Goal: Task Accomplishment & Management: Manage account settings

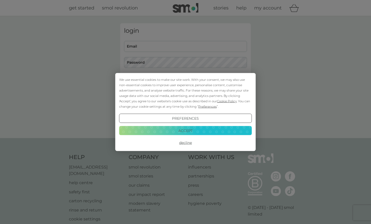
type input "matt.angela.vds@gmail.com"
click at [184, 143] on button "Decline" at bounding box center [185, 142] width 133 height 9
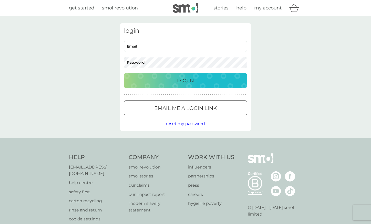
type input "matt.angela.vds@gmail.com"
click at [188, 79] on p "Login" at bounding box center [185, 81] width 17 height 8
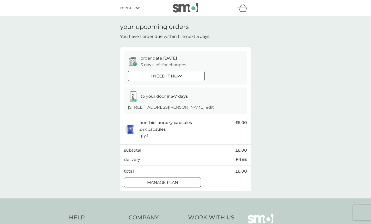
click at [163, 181] on div at bounding box center [162, 182] width 18 height 5
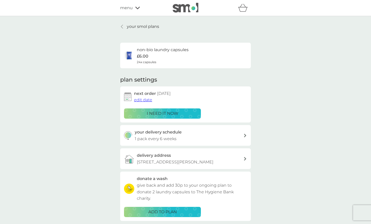
click at [143, 99] on span "edit date" at bounding box center [143, 100] width 18 height 5
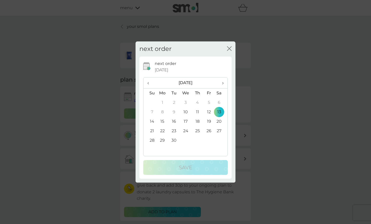
click at [175, 141] on td "30" at bounding box center [174, 140] width 12 height 9
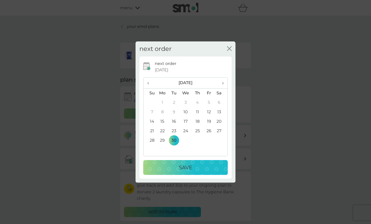
click at [179, 169] on p "Save" at bounding box center [185, 168] width 13 height 8
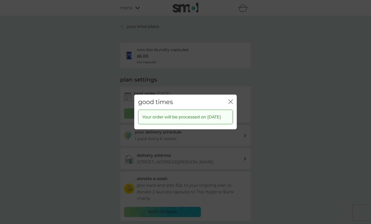
click at [228, 100] on icon "close" at bounding box center [230, 102] width 5 height 5
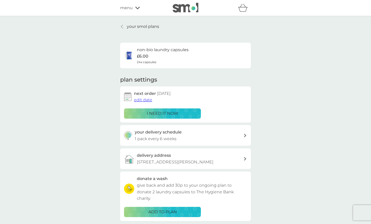
click at [130, 23] on div "your smol plans non-bio laundry capsules £6.00 24x capsules plan settings next …" at bounding box center [185, 138] width 371 height 244
click at [130, 26] on p "your smol plans" at bounding box center [143, 26] width 32 height 7
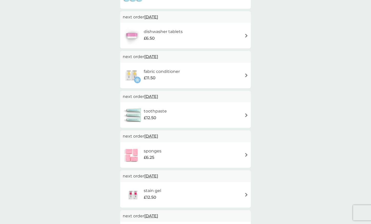
scroll to position [179, 0]
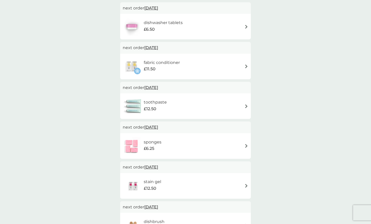
click at [156, 86] on span "[DATE]" at bounding box center [151, 88] width 14 height 10
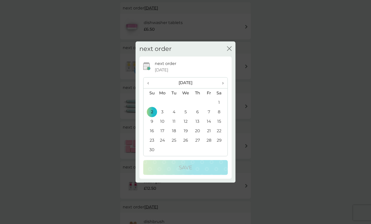
click at [148, 82] on span "‹" at bounding box center [149, 83] width 5 height 11
click at [175, 138] on td "30" at bounding box center [174, 140] width 12 height 9
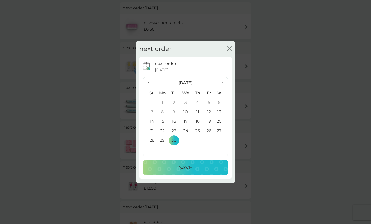
click at [182, 168] on p "Save" at bounding box center [185, 168] width 13 height 8
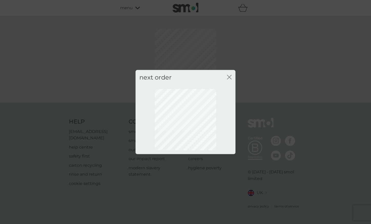
scroll to position [0, 0]
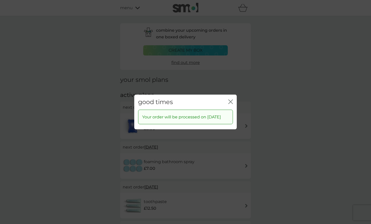
click at [232, 100] on icon "close" at bounding box center [230, 102] width 5 height 5
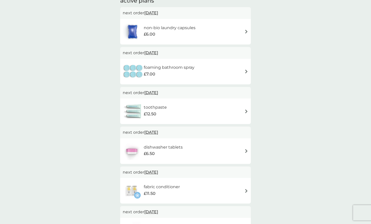
scroll to position [128, 0]
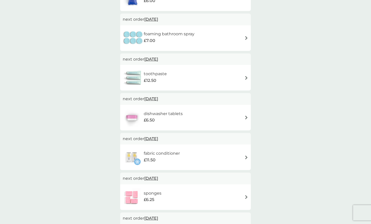
click at [158, 100] on span "[DATE]" at bounding box center [151, 99] width 14 height 10
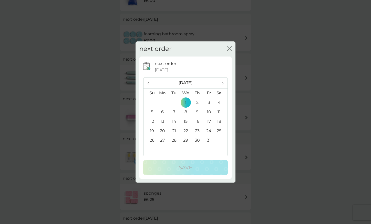
click at [148, 83] on span "‹" at bounding box center [149, 83] width 5 height 11
click at [175, 138] on td "30" at bounding box center [174, 140] width 12 height 9
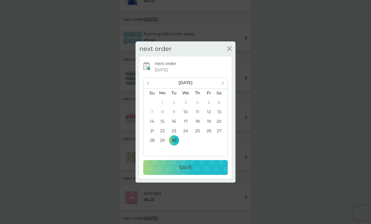
click at [181, 160] on div "next order [DATE] ‹ [DATE] › Su Mo Tu We Th Fr Sa 31 1 2 3 4 5 6 7 8 9 10 11 12…" at bounding box center [185, 117] width 84 height 115
click at [183, 168] on p "Save" at bounding box center [185, 168] width 13 height 8
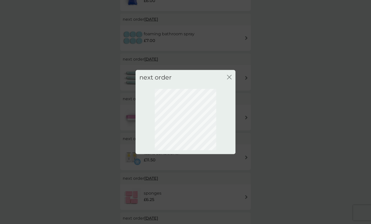
scroll to position [0, 0]
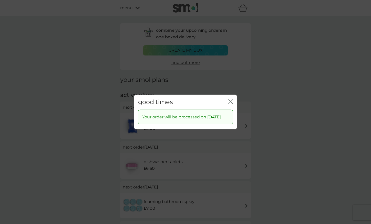
click at [233, 96] on div "good times close" at bounding box center [185, 102] width 102 height 15
click at [229, 99] on div "close" at bounding box center [230, 102] width 5 height 7
click at [230, 100] on icon "close" at bounding box center [230, 102] width 5 height 5
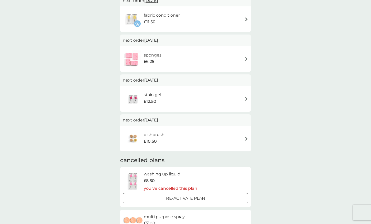
scroll to position [358, 0]
